Goal: Check status: Check status

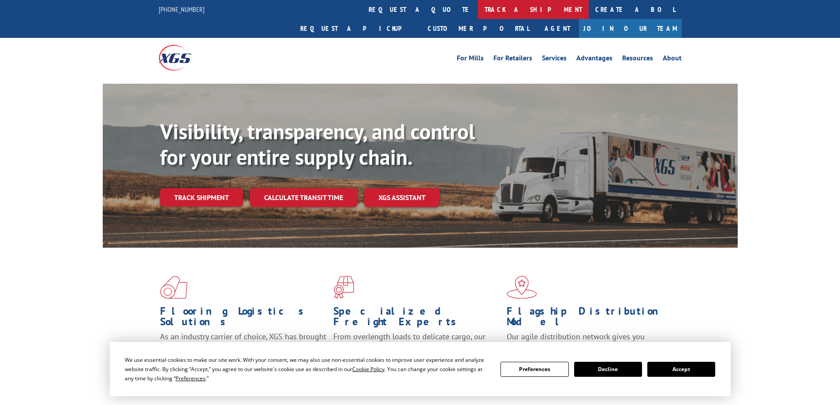
click at [478, 11] on link "track a shipment" at bounding box center [533, 9] width 111 height 19
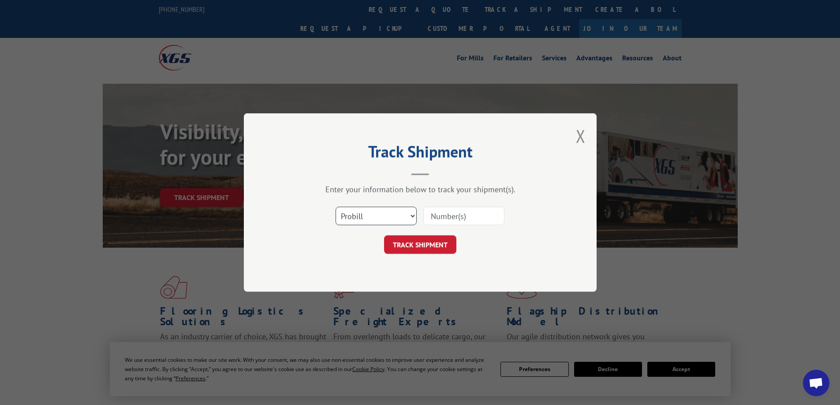
click at [414, 217] on select "Select category... Probill BOL PO" at bounding box center [376, 216] width 81 height 19
select select "po"
click at [336, 207] on select "Select category... Probill BOL PO" at bounding box center [376, 216] width 81 height 19
click at [441, 217] on input at bounding box center [463, 216] width 81 height 19
type input "CG502985"
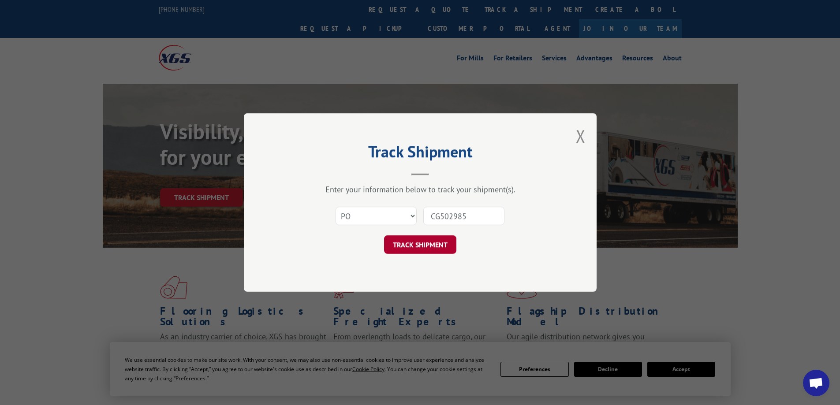
click at [424, 242] on button "TRACK SHIPMENT" at bounding box center [420, 245] width 72 height 19
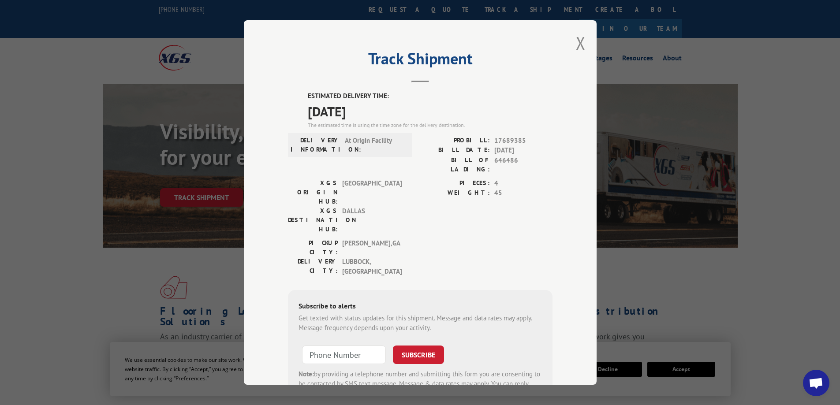
click at [582, 38] on div "Track Shipment ESTIMATED DELIVERY TIME: [DATE] The estimated time is using the …" at bounding box center [420, 202] width 353 height 365
click at [576, 42] on button "Close modal" at bounding box center [581, 42] width 10 height 23
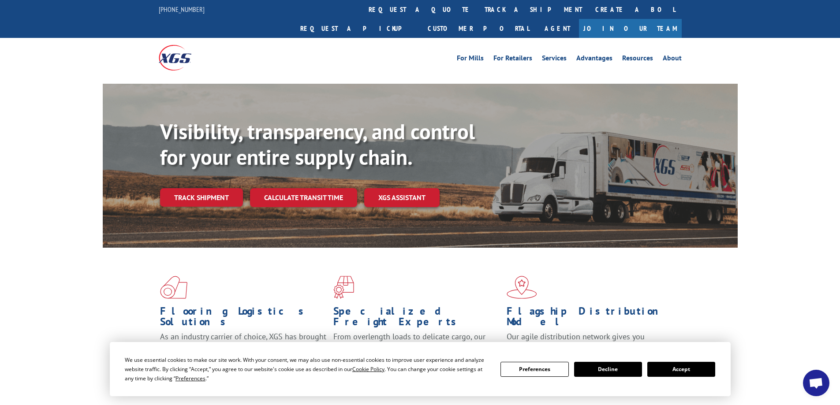
click at [478, 7] on link "track a shipment" at bounding box center [533, 9] width 111 height 19
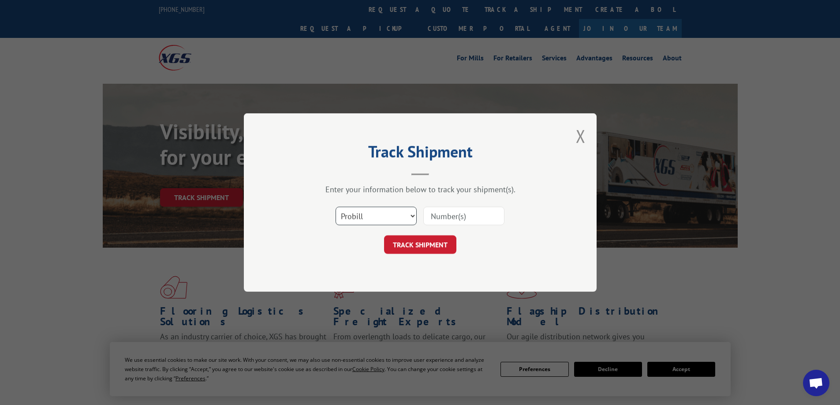
click at [410, 215] on select "Select category... Probill BOL PO" at bounding box center [376, 216] width 81 height 19
select select "po"
click at [336, 207] on select "Select category... Probill BOL PO" at bounding box center [376, 216] width 81 height 19
click at [448, 215] on input at bounding box center [463, 216] width 81 height 19
type input "cg502985"
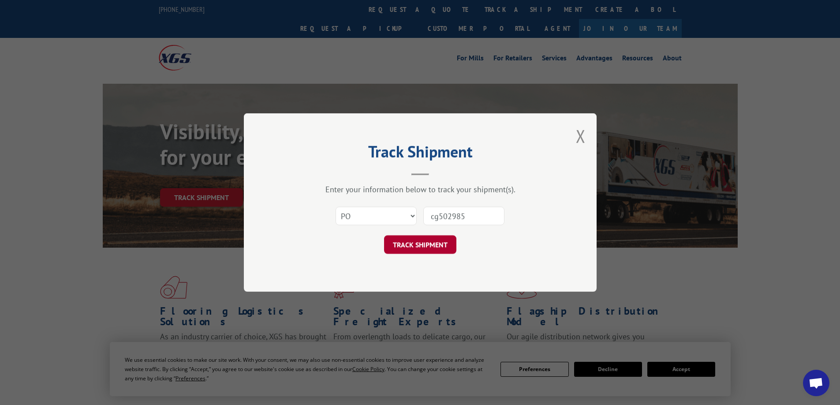
click at [393, 240] on button "TRACK SHIPMENT" at bounding box center [420, 245] width 72 height 19
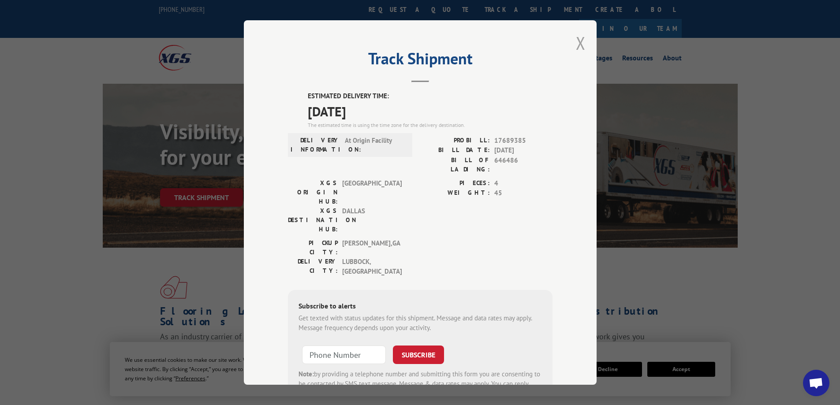
click at [578, 41] on button "Close modal" at bounding box center [581, 42] width 10 height 23
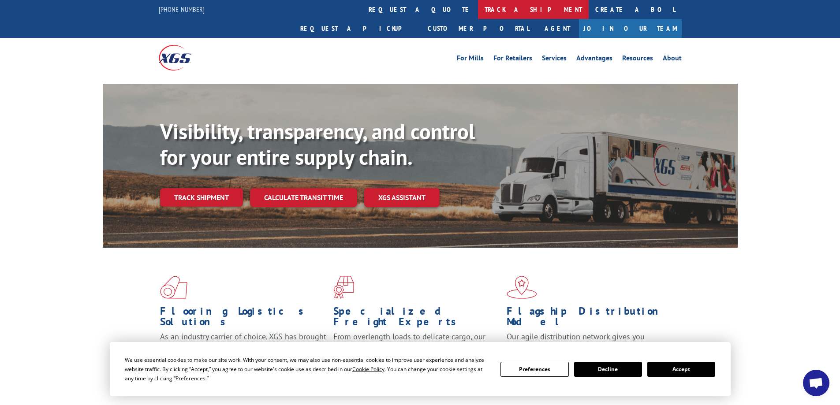
click at [478, 8] on link "track a shipment" at bounding box center [533, 9] width 111 height 19
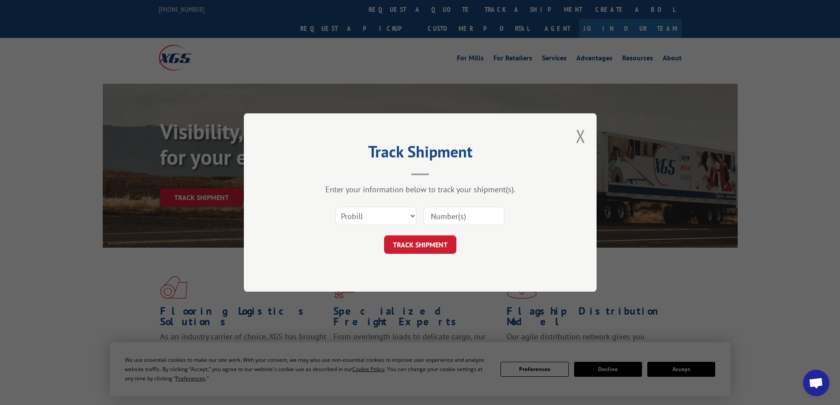
click at [468, 220] on input at bounding box center [463, 216] width 81 height 19
type input "1"
click at [412, 213] on select "Select category... Probill BOL PO" at bounding box center [376, 216] width 81 height 19
select select "bol"
click at [336, 207] on select "Select category... Probill BOL PO" at bounding box center [376, 216] width 81 height 19
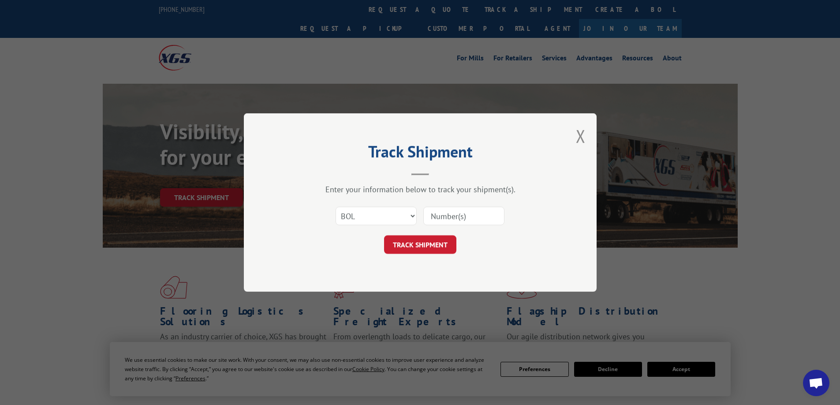
click at [442, 220] on input at bounding box center [463, 216] width 81 height 19
type input "54401871"
click at [423, 243] on button "TRACK SHIPMENT" at bounding box center [420, 245] width 72 height 19
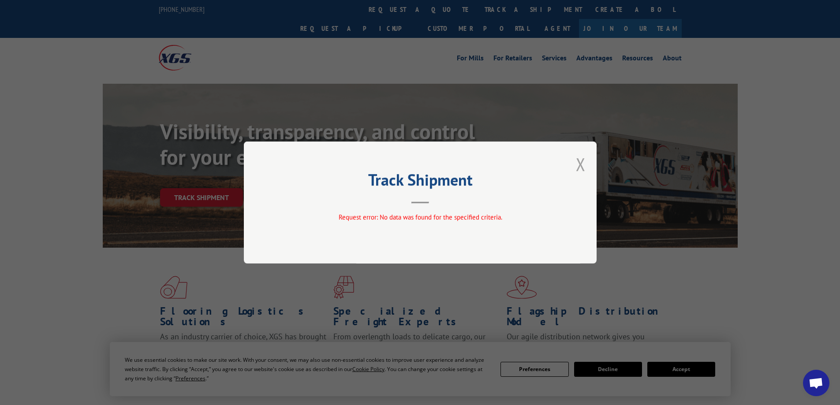
click at [578, 166] on button "Close modal" at bounding box center [581, 164] width 10 height 23
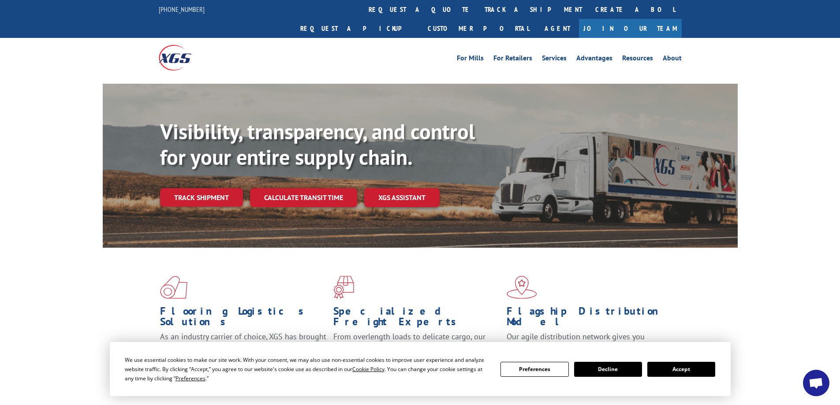
click at [478, 10] on link "track a shipment" at bounding box center [533, 9] width 111 height 19
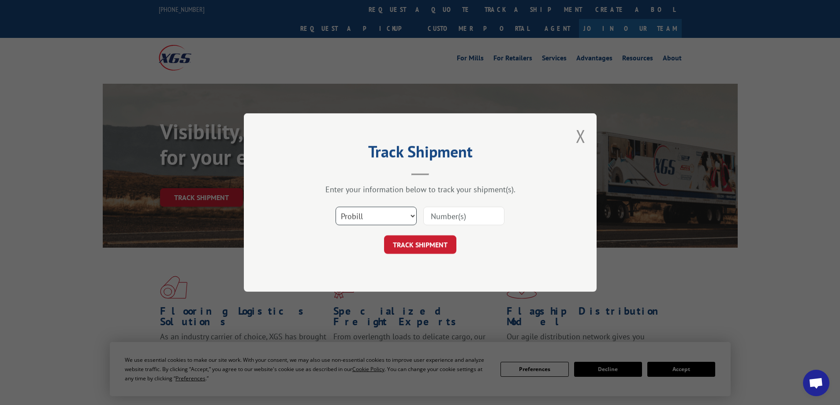
click at [409, 215] on select "Select category... Probill BOL PO" at bounding box center [376, 216] width 81 height 19
select select "po"
click at [336, 207] on select "Select category... Probill BOL PO" at bounding box center [376, 216] width 81 height 19
click at [445, 215] on input at bounding box center [463, 216] width 81 height 19
click at [483, 216] on input at bounding box center [463, 216] width 81 height 19
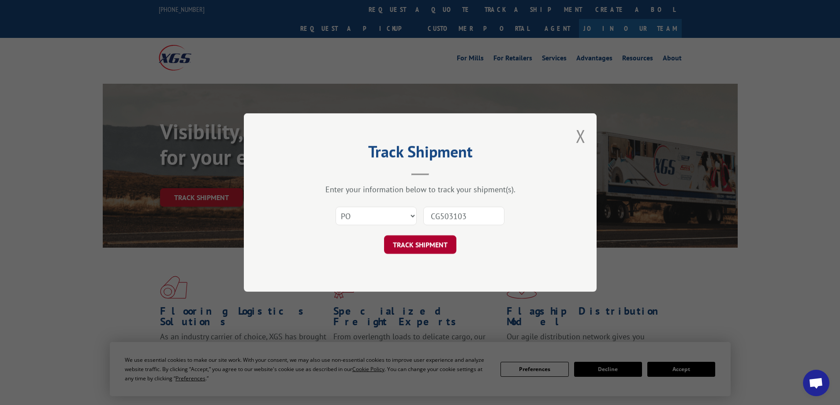
type input "CG503103"
click at [433, 243] on button "TRACK SHIPMENT" at bounding box center [420, 245] width 72 height 19
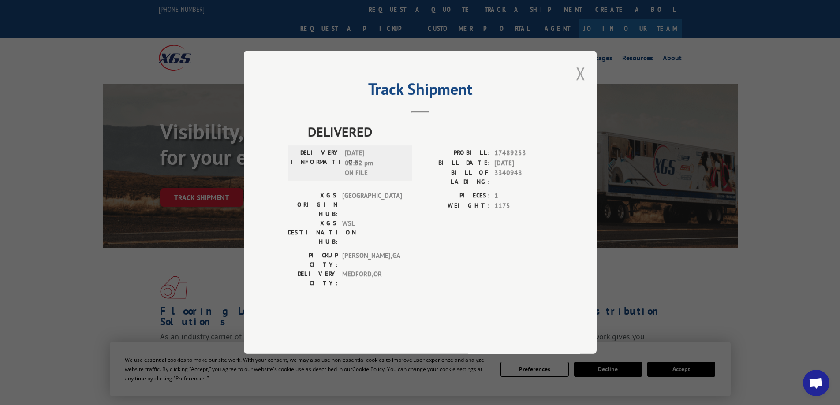
click at [581, 85] on button "Close modal" at bounding box center [581, 73] width 10 height 23
